Goal: Find specific page/section: Find specific page/section

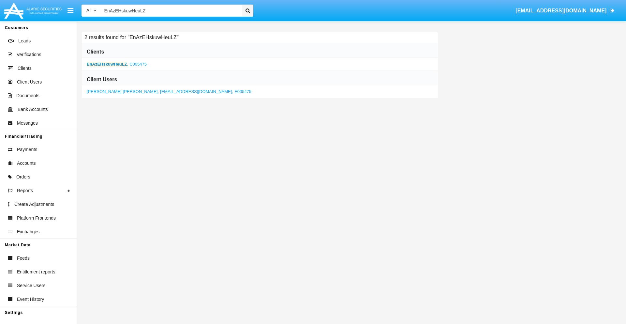
type input "EnAzEHskuwHeuLZ"
click at [107, 64] on b "EnAzEHskuwHeuLZ" at bounding box center [107, 64] width 40 height 5
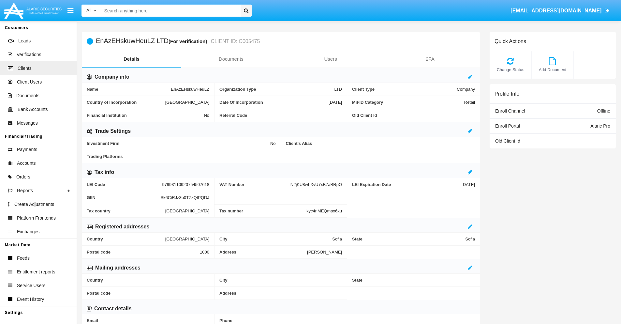
click at [231, 59] on link "Documents" at bounding box center [230, 59] width 99 height 16
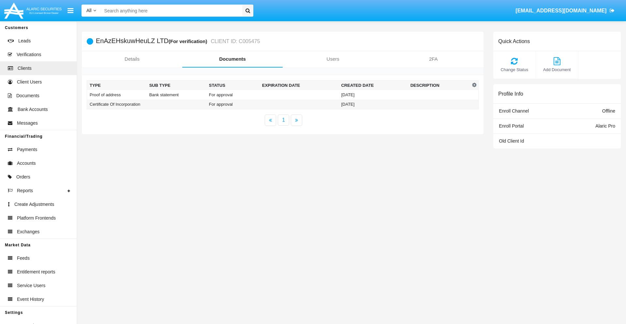
click at [117, 95] on td "Proof of address" at bounding box center [117, 94] width 60 height 9
